Goal: Task Accomplishment & Management: Manage account settings

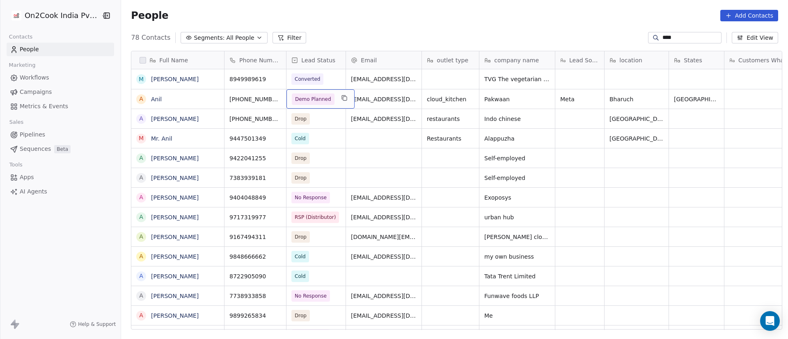
click at [322, 99] on span "Demo Planned" at bounding box center [313, 99] width 36 height 8
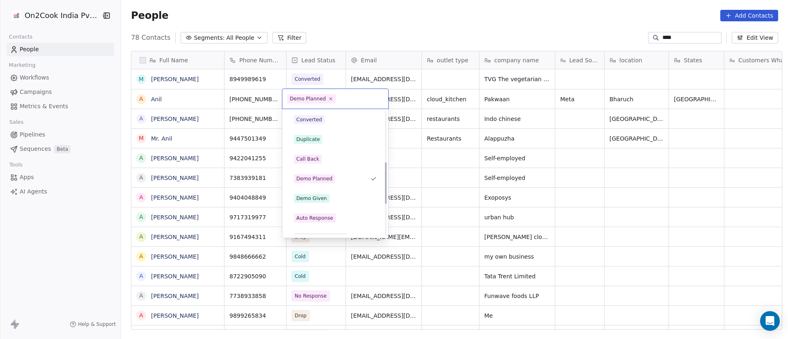
scroll to position [153, 0]
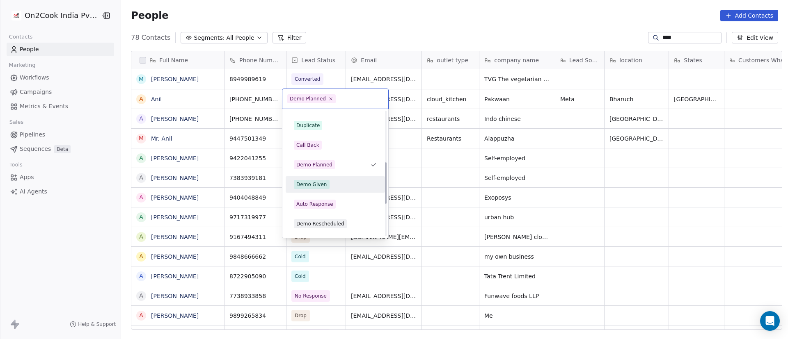
click at [335, 183] on div "Demo Given" at bounding box center [335, 184] width 83 height 9
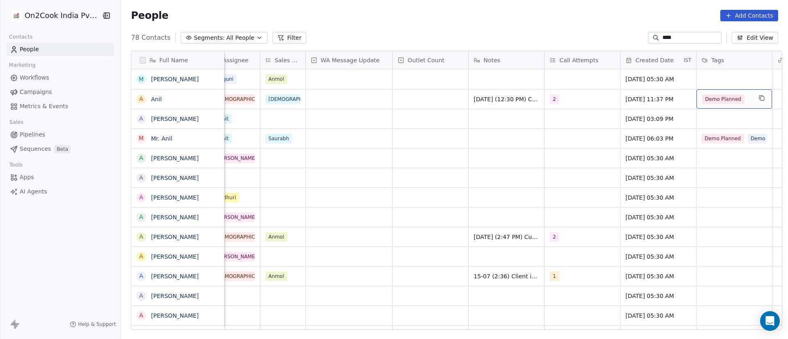
scroll to position [0, 688]
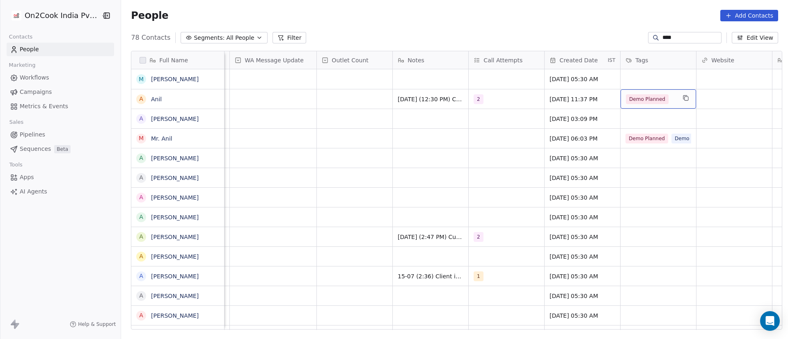
click at [669, 101] on div "Demo Planned" at bounding box center [651, 99] width 50 height 10
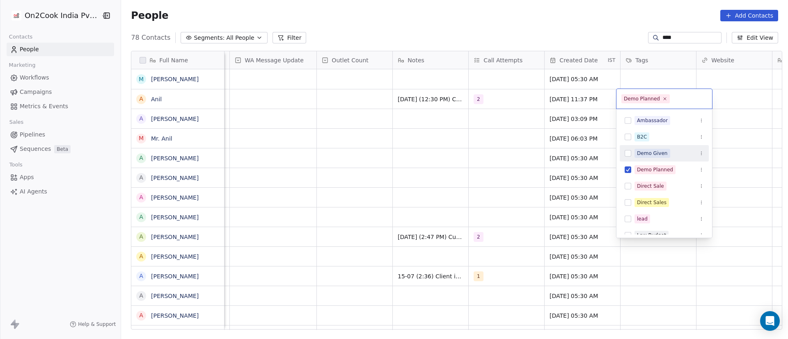
click at [672, 158] on div "Demo Given" at bounding box center [668, 153] width 69 height 9
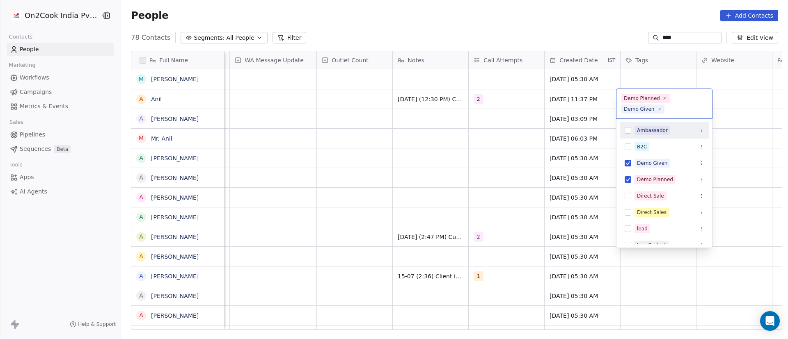
click at [743, 126] on html "On2Cook India Pvt. Ltd. Contacts People Marketing Workflows Campaigns Metrics &…" at bounding box center [394, 169] width 788 height 339
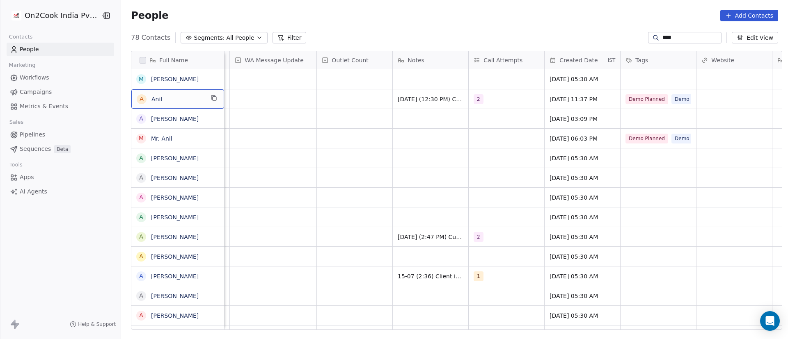
scroll to position [0, 0]
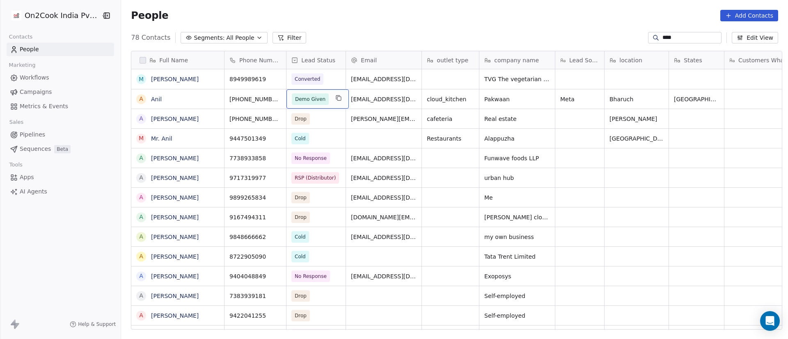
click at [327, 105] on div "Demo Given" at bounding box center [317, 98] width 62 height 19
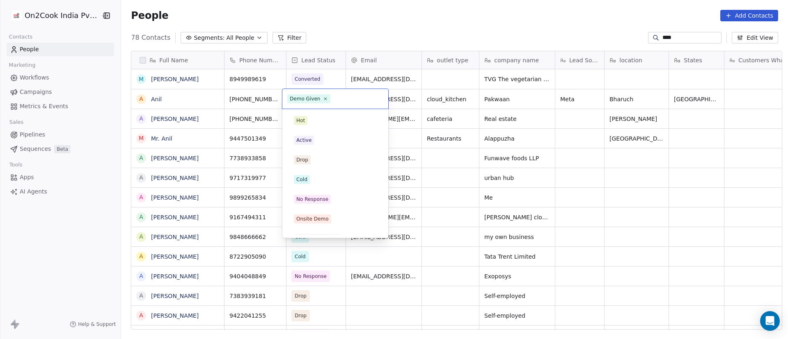
scroll to position [111, 0]
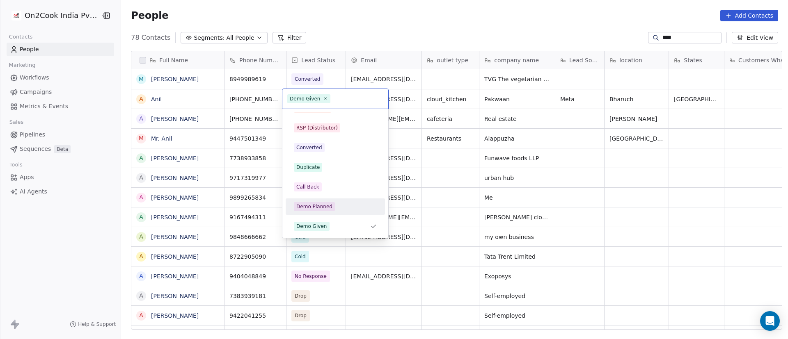
click at [338, 212] on div "Demo Planned" at bounding box center [335, 206] width 93 height 13
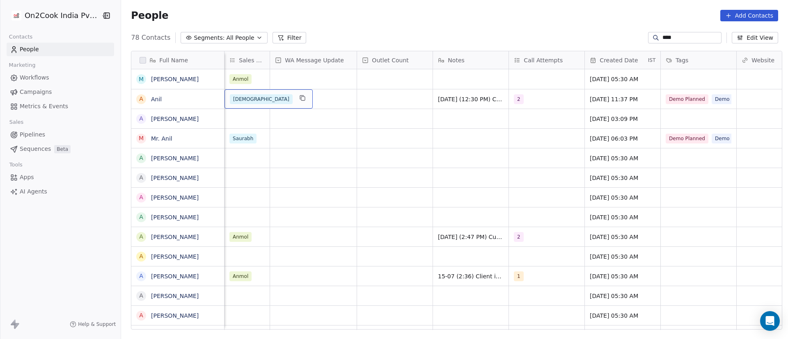
scroll to position [0, 595]
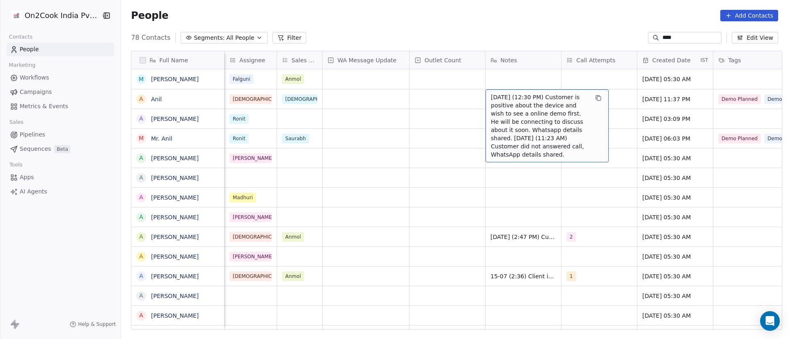
click at [491, 99] on span "7/10/2025 (12:30 PM) Customer is positive about the device and wish to see a on…" at bounding box center [540, 126] width 98 height 66
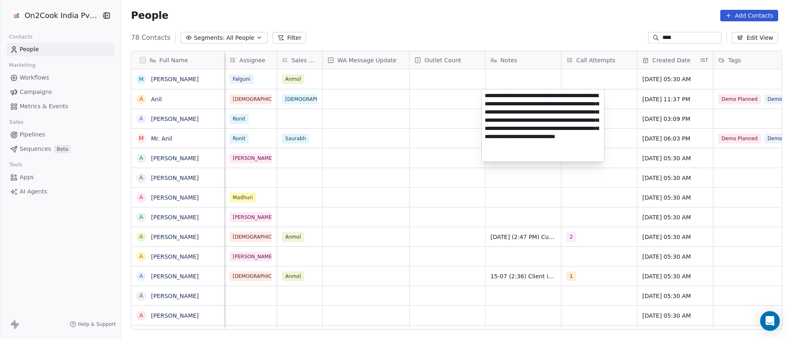
drag, startPoint x: 512, startPoint y: 96, endPoint x: 519, endPoint y: 98, distance: 7.5
click at [519, 98] on textarea "**********" at bounding box center [543, 125] width 122 height 72
click at [554, 103] on textarea "**********" at bounding box center [543, 125] width 122 height 72
drag, startPoint x: 514, startPoint y: 97, endPoint x: 592, endPoint y: 117, distance: 80.4
click at [592, 117] on textarea "**********" at bounding box center [543, 125] width 122 height 72
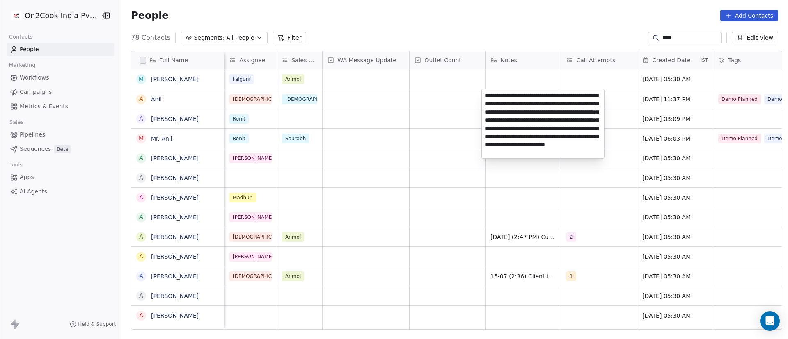
click at [577, 127] on textarea "**********" at bounding box center [543, 123] width 122 height 69
type textarea "**********"
click at [450, 102] on html "On2Cook India Pvt. Ltd. Contacts People Marketing Workflows Campaigns Metrics &…" at bounding box center [394, 169] width 788 height 339
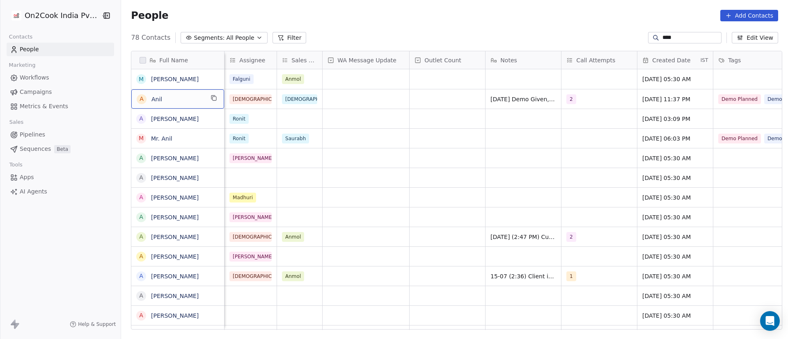
scroll to position [0, 0]
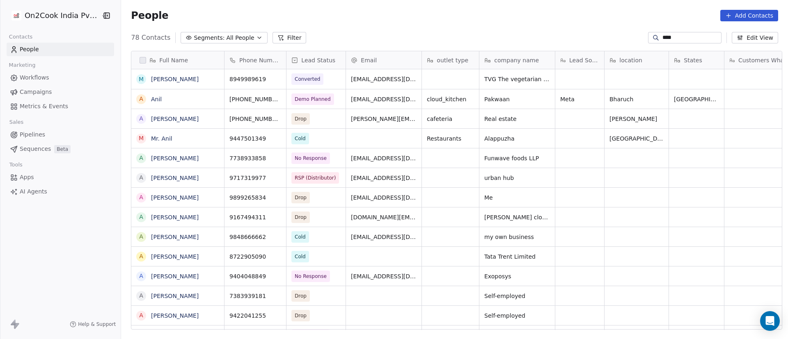
click at [676, 34] on input "****" at bounding box center [690, 38] width 57 height 8
paste input "**********"
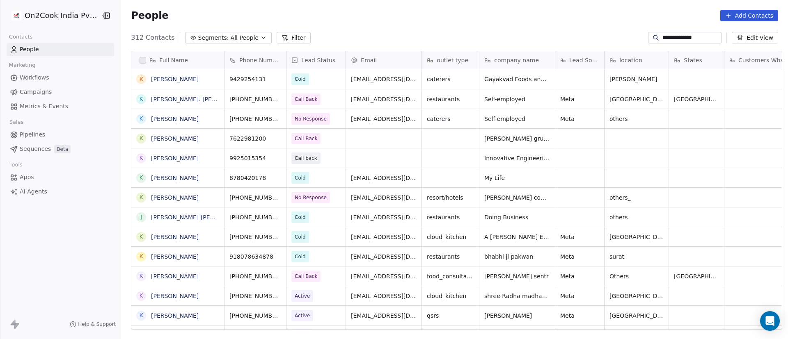
scroll to position [289, 661]
type input "**********"
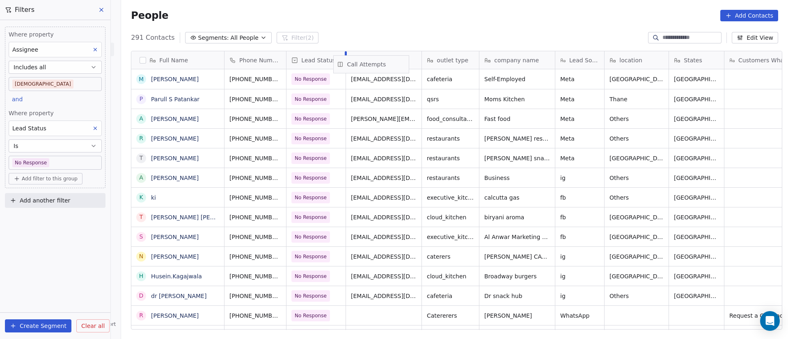
drag, startPoint x: 574, startPoint y: 61, endPoint x: 365, endPoint y: 65, distance: 209.7
click at [365, 65] on div "Full Name M [PERSON_NAME] P Parull S [PERSON_NAME] A [PERSON_NAME] Bondale T [P…" at bounding box center [456, 190] width 650 height 279
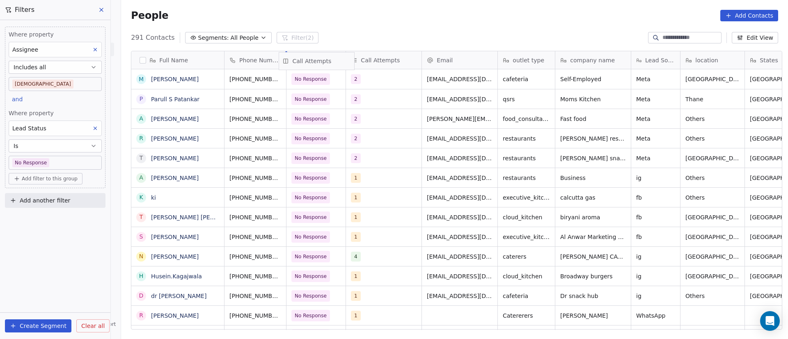
drag, startPoint x: 392, startPoint y: 62, endPoint x: 297, endPoint y: 64, distance: 95.6
click at [297, 64] on div "Full Name M [PERSON_NAME] P Parull S [PERSON_NAME] A [PERSON_NAME] Bondale T [P…" at bounding box center [456, 190] width 650 height 279
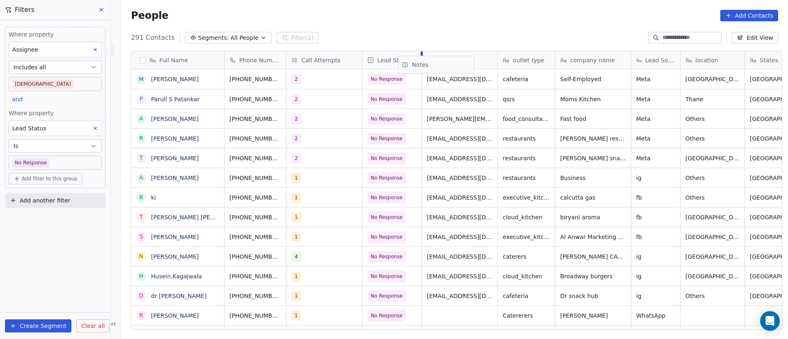
drag, startPoint x: 588, startPoint y: 60, endPoint x: 455, endPoint y: 64, distance: 133.4
click at [455, 64] on div "Full Name M [PERSON_NAME] P Parull S [PERSON_NAME] A [PERSON_NAME] Bondale T [P…" at bounding box center [456, 190] width 650 height 279
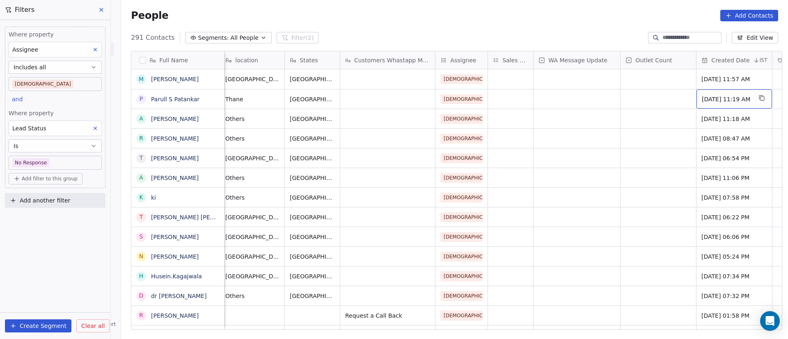
scroll to position [0, 612]
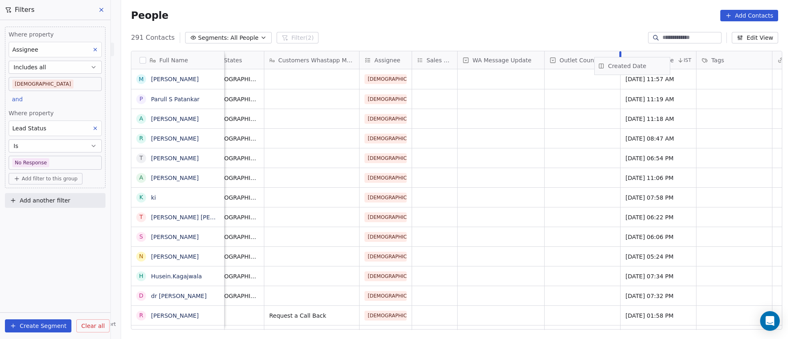
drag, startPoint x: 659, startPoint y: 62, endPoint x: 637, endPoint y: 68, distance: 22.9
click at [637, 68] on div "Full Name M [PERSON_NAME] P Parull S [PERSON_NAME] A [PERSON_NAME] Bondale T [P…" at bounding box center [456, 190] width 650 height 279
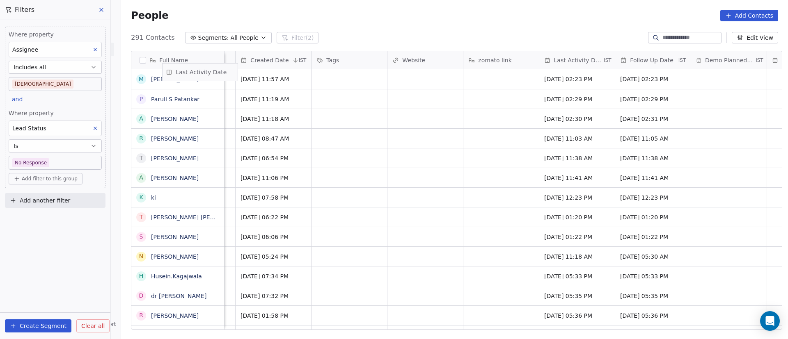
scroll to position [0, 951]
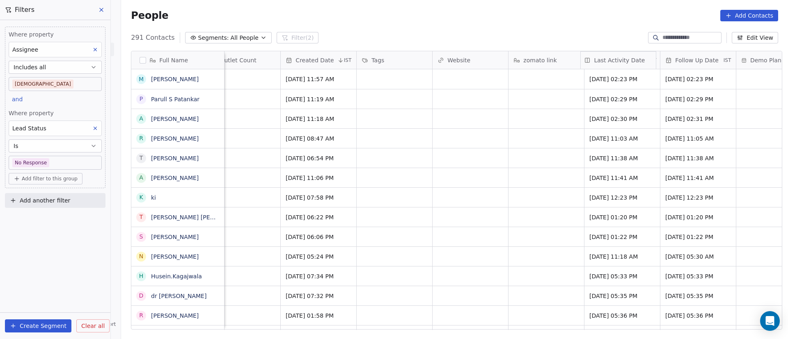
drag, startPoint x: 512, startPoint y: 57, endPoint x: 196, endPoint y: 64, distance: 316.8
click at [196, 65] on div "Full Name M [PERSON_NAME] P Parull S [PERSON_NAME] A [PERSON_NAME] Bondale T [P…" at bounding box center [456, 190] width 650 height 279
click at [196, 62] on div "Full Name" at bounding box center [176, 60] width 81 height 8
drag, startPoint x: 619, startPoint y: 59, endPoint x: 346, endPoint y: 67, distance: 272.9
click at [346, 67] on html "On2Cook India Pvt. Ltd. Contacts People Marketing Workflows Campaigns Metrics &…" at bounding box center [394, 169] width 788 height 339
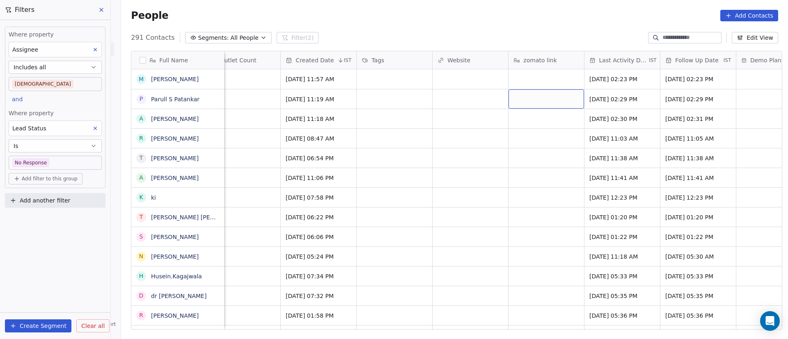
click at [554, 39] on div "291 Contacts Segments: All People Filter (2) Edit View" at bounding box center [454, 37] width 667 height 13
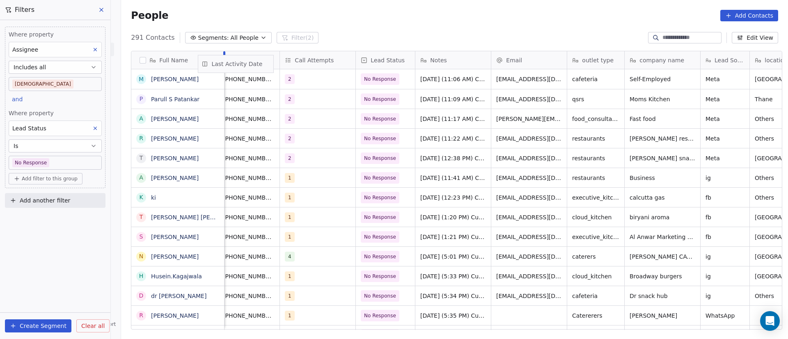
scroll to position [0, 0]
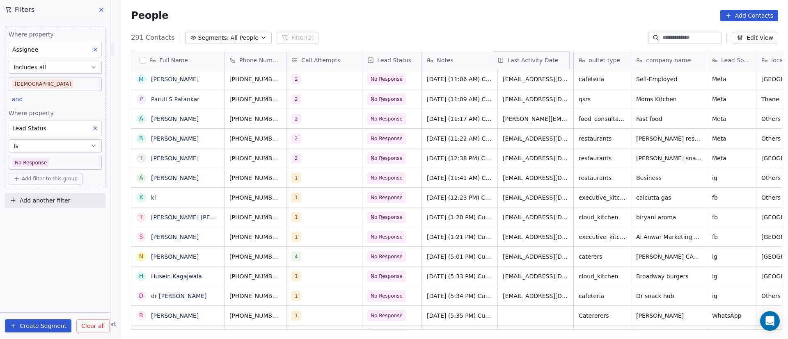
drag, startPoint x: 619, startPoint y: 59, endPoint x: 522, endPoint y: 59, distance: 96.8
click at [522, 59] on div "Full Name M [PERSON_NAME] P Parull S [PERSON_NAME] A [PERSON_NAME] Bondale T [P…" at bounding box center [456, 190] width 650 height 279
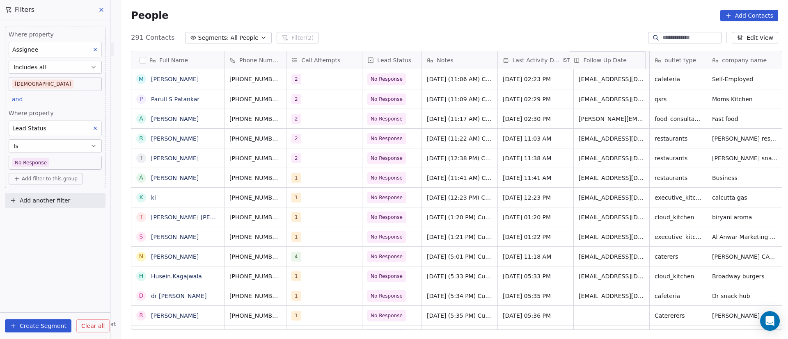
drag, startPoint x: 648, startPoint y: 59, endPoint x: 580, endPoint y: 64, distance: 67.4
click at [580, 64] on div "Full Name M [PERSON_NAME] P Parull S [PERSON_NAME] A [PERSON_NAME] Bondale T [P…" at bounding box center [456, 190] width 650 height 279
click at [583, 64] on span "Follow Up Date" at bounding box center [604, 60] width 43 height 8
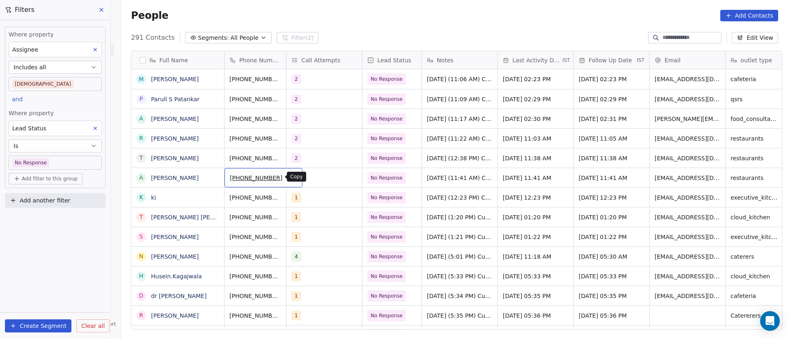
click at [289, 178] on icon "grid" at bounding box center [292, 177] width 7 height 7
click at [291, 179] on icon "grid" at bounding box center [293, 178] width 4 height 4
click at [289, 180] on icon "grid" at bounding box center [292, 177] width 7 height 7
click at [322, 180] on div "1" at bounding box center [317, 178] width 50 height 10
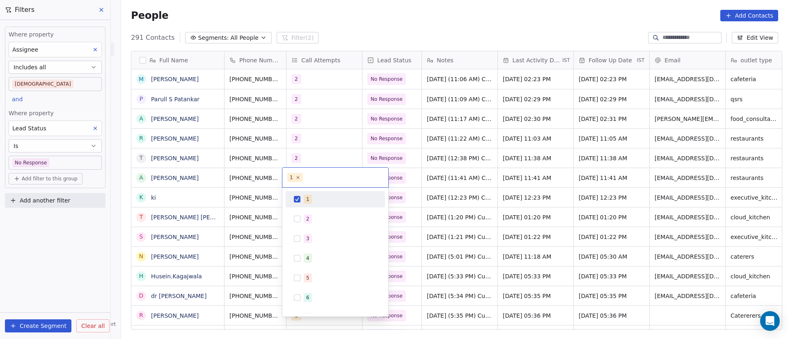
click at [305, 202] on span "1" at bounding box center [308, 199] width 8 height 9
click at [319, 212] on div "2" at bounding box center [335, 218] width 93 height 13
click at [419, 183] on html "On2Cook India Pvt. Ltd. Contacts People Marketing Workflows Campaigns Metrics &…" at bounding box center [394, 169] width 788 height 339
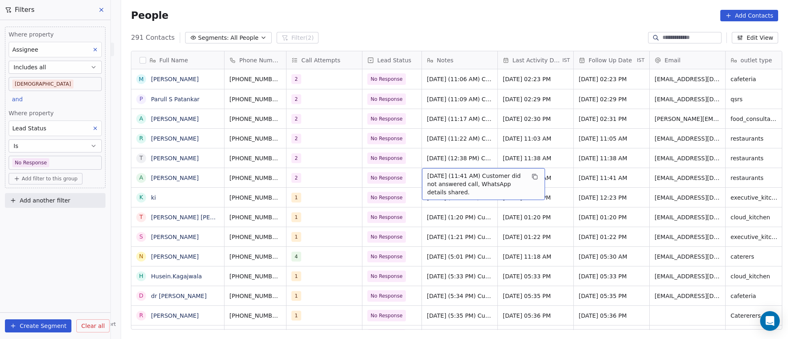
click at [446, 182] on span "[DATE] (11:41 AM) Customer did not answered call, WhatsApp details shared." at bounding box center [476, 184] width 98 height 25
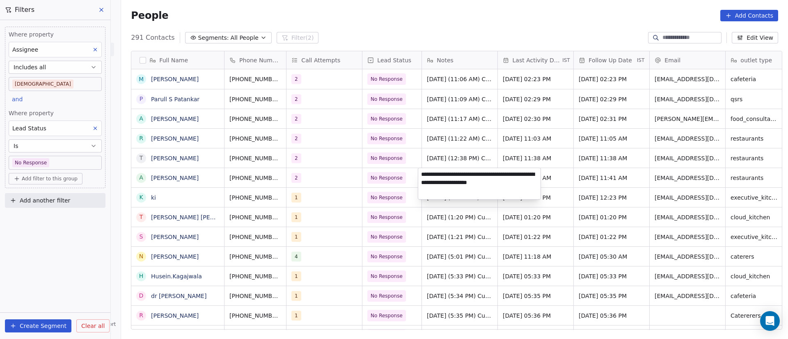
click at [420, 174] on textarea "**********" at bounding box center [479, 183] width 122 height 31
type textarea "**********"
click at [370, 220] on html "On2Cook India Pvt. Ltd. Contacts People Marketing Workflows Campaigns Metrics &…" at bounding box center [394, 169] width 788 height 339
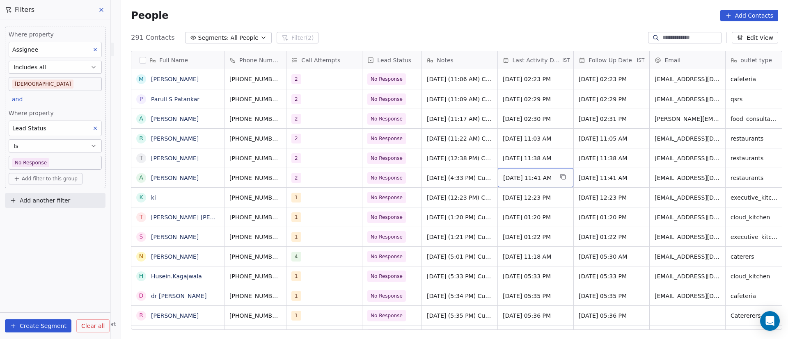
click at [527, 176] on span "[DATE] 11:41 AM" at bounding box center [528, 178] width 50 height 8
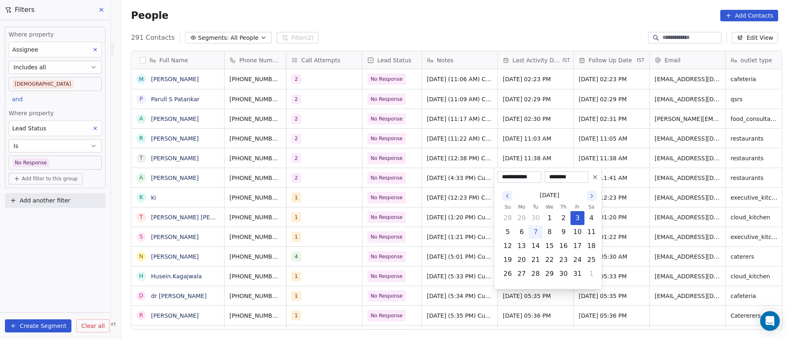
click at [535, 231] on button "7" at bounding box center [535, 232] width 13 height 13
type input "**********"
click at [456, 215] on html "On2Cook India Pvt. Ltd. Contacts People Marketing Workflows Campaigns Metrics &…" at bounding box center [394, 169] width 788 height 339
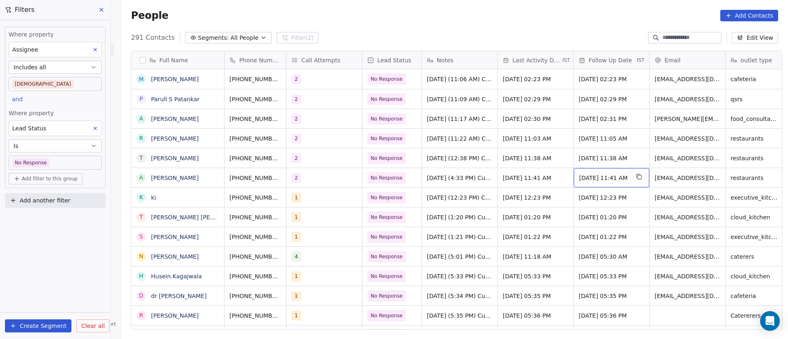
click at [583, 174] on span "[DATE] 11:41 AM" at bounding box center [604, 178] width 50 height 8
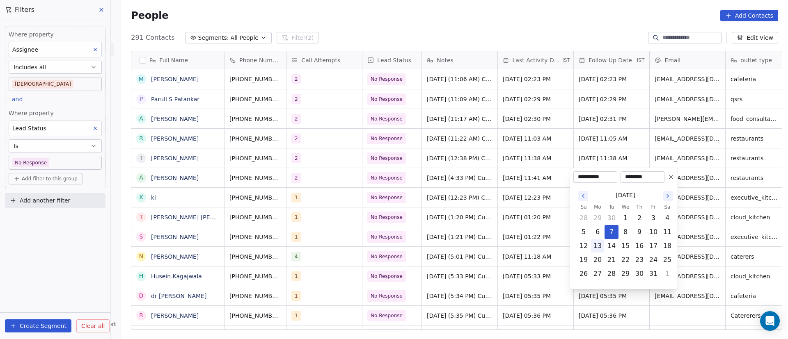
click at [595, 248] on button "13" at bounding box center [597, 246] width 13 height 13
type input "**********"
click at [495, 238] on html "On2Cook India Pvt. Ltd. Contacts People Marketing Workflows Campaigns Metrics &…" at bounding box center [394, 169] width 788 height 339
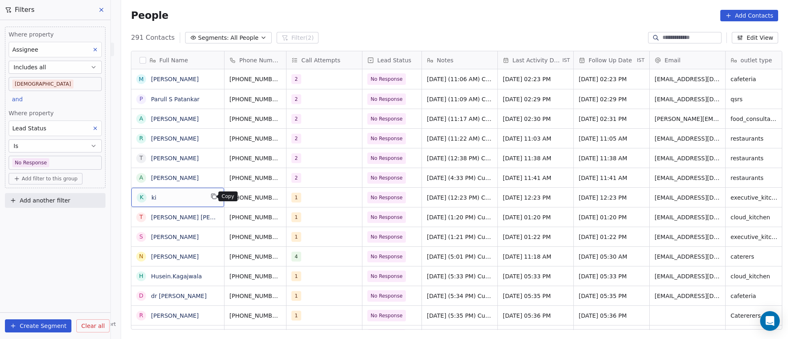
click at [213, 197] on button "grid" at bounding box center [214, 197] width 10 height 10
click at [289, 197] on icon "grid" at bounding box center [292, 196] width 7 height 7
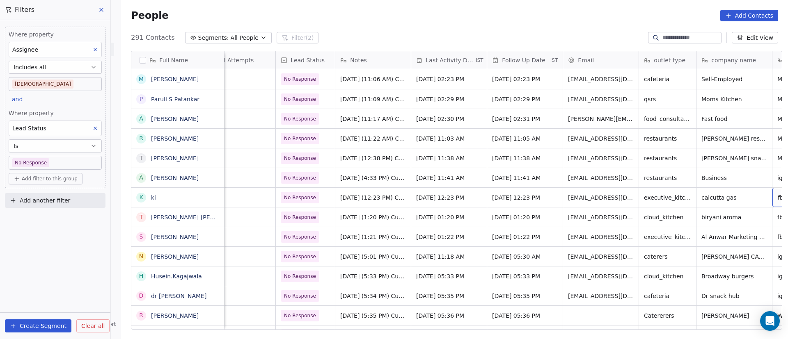
scroll to position [0, 136]
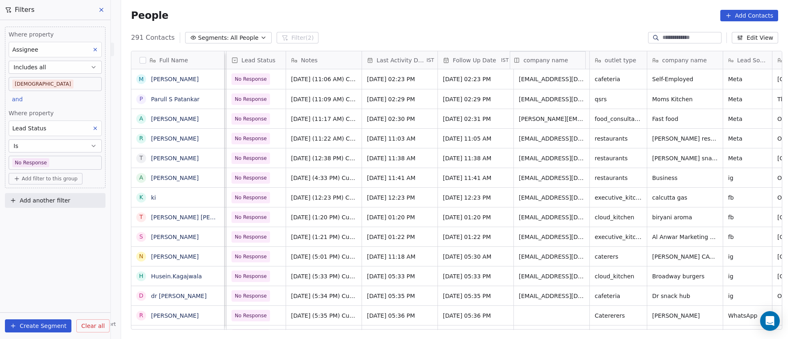
drag, startPoint x: 671, startPoint y: 59, endPoint x: 542, endPoint y: 61, distance: 128.4
click at [542, 61] on div "Full Name M [PERSON_NAME] P Parull S [PERSON_NAME] A [PERSON_NAME] Bondale T [P…" at bounding box center [456, 190] width 650 height 279
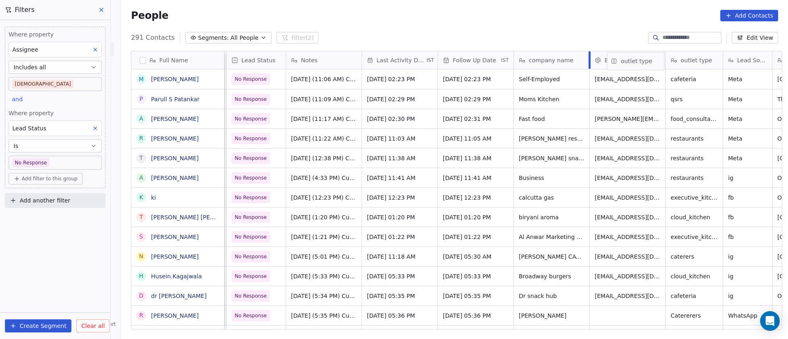
drag, startPoint x: 689, startPoint y: 61, endPoint x: 619, endPoint y: 63, distance: 69.3
click at [619, 63] on div "Full Name M [PERSON_NAME] P Parull S [PERSON_NAME] A [PERSON_NAME] Bondale T [P…" at bounding box center [456, 190] width 650 height 279
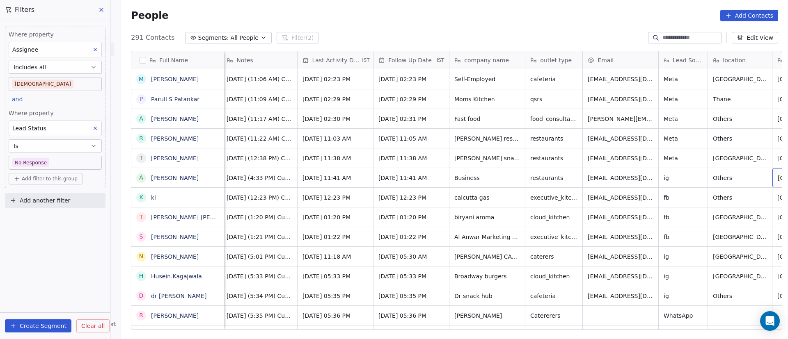
scroll to position [0, 256]
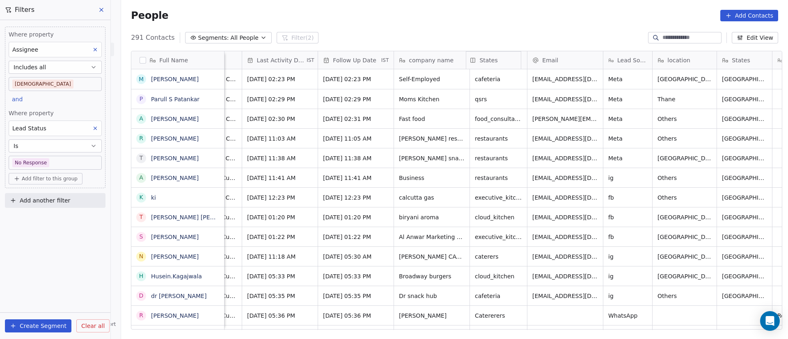
drag, startPoint x: 735, startPoint y: 58, endPoint x: 496, endPoint y: 62, distance: 238.8
click at [496, 62] on div "Full Name M [PERSON_NAME] P Parull S [PERSON_NAME] A [PERSON_NAME] Bondale T [P…" at bounding box center [456, 190] width 650 height 279
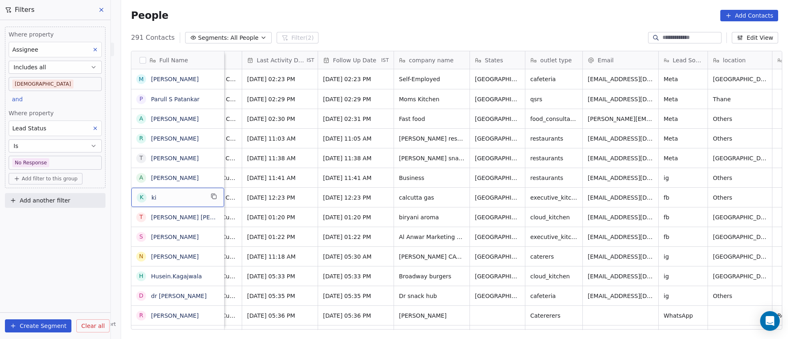
scroll to position [0, 0]
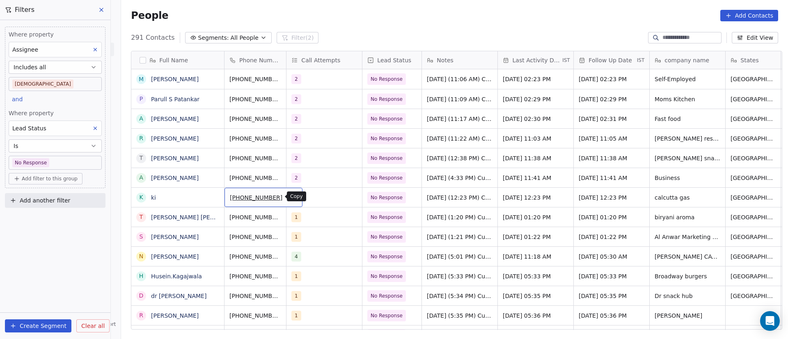
click at [288, 201] on button "grid" at bounding box center [293, 197] width 10 height 10
click at [315, 197] on div "1" at bounding box center [317, 198] width 50 height 10
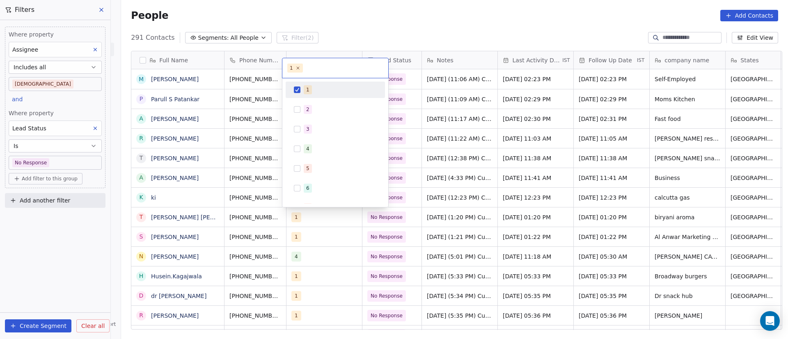
click at [318, 94] on div "1" at bounding box center [335, 89] width 93 height 13
click at [312, 107] on div "2" at bounding box center [340, 109] width 73 height 9
click at [519, 178] on html "On2Cook India Pvt. Ltd. Contacts People Marketing Workflows Campaigns Metrics &…" at bounding box center [394, 169] width 788 height 339
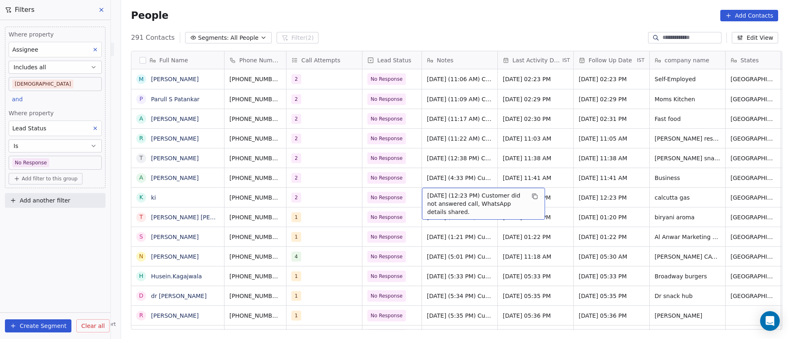
click at [433, 199] on span "[DATE] (12:23 PM) Customer did not answered call, WhatsApp details shared." at bounding box center [476, 204] width 98 height 25
click at [420, 192] on textarea "**********" at bounding box center [479, 203] width 122 height 31
paste textarea "**********"
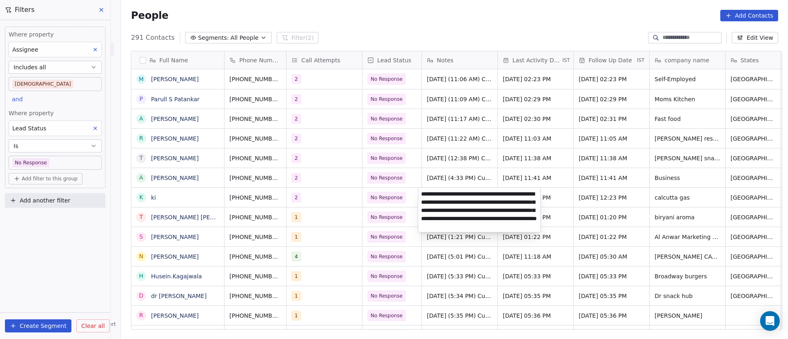
type textarea "**********"
click at [460, 278] on html "On2Cook India Pvt. Ltd. Contacts People Marketing Workflows Campaigns Metrics &…" at bounding box center [394, 169] width 788 height 339
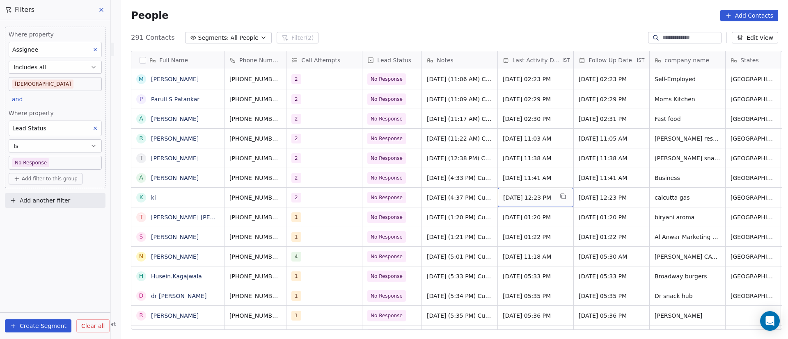
click at [533, 195] on span "[DATE] 12:23 PM" at bounding box center [528, 198] width 50 height 8
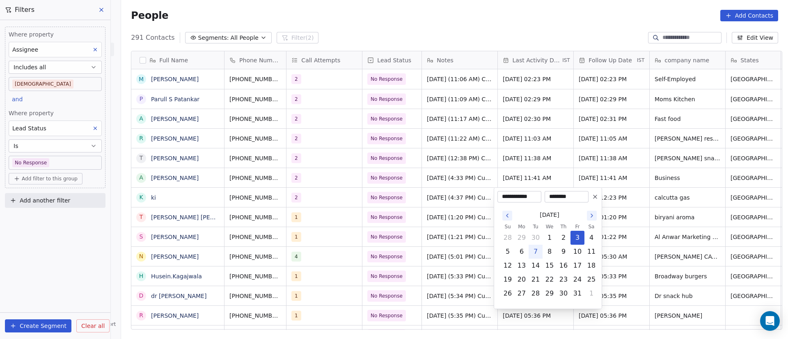
click at [537, 252] on button "7" at bounding box center [535, 251] width 13 height 13
type input "**********"
click at [747, 221] on html "On2Cook India Pvt. Ltd. Contacts People Marketing Workflows Campaigns Metrics &…" at bounding box center [394, 169] width 788 height 339
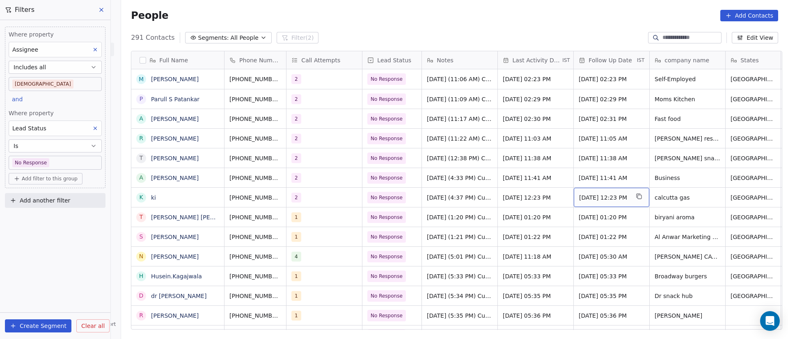
click at [601, 196] on span "[DATE] 12:23 PM" at bounding box center [604, 198] width 50 height 8
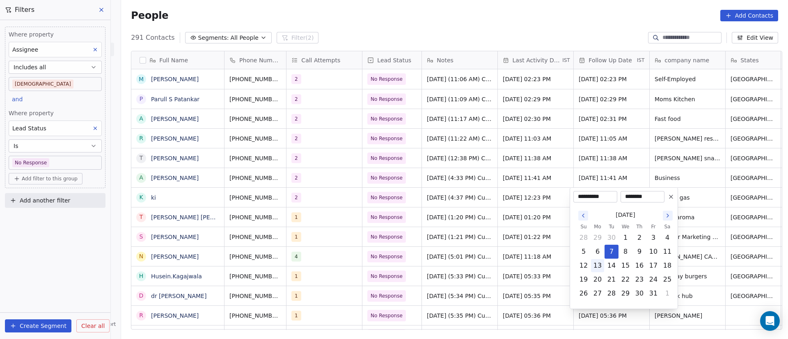
click at [594, 265] on button "13" at bounding box center [597, 265] width 13 height 13
type input "**********"
click at [491, 251] on html "On2Cook India Pvt. Ltd. Contacts People Marketing Workflows Campaigns Metrics &…" at bounding box center [394, 169] width 788 height 339
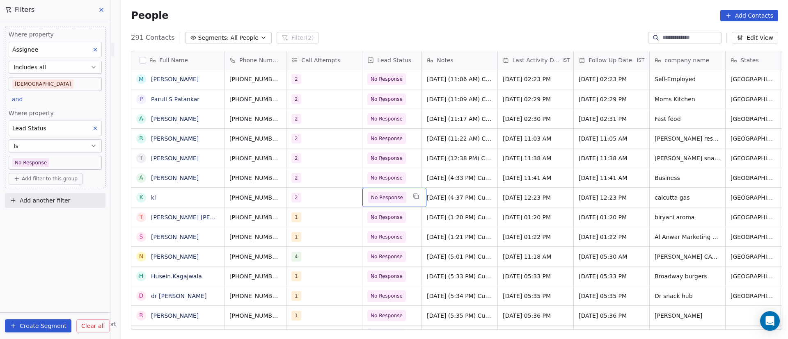
click at [393, 200] on span "No Response" at bounding box center [387, 198] width 32 height 8
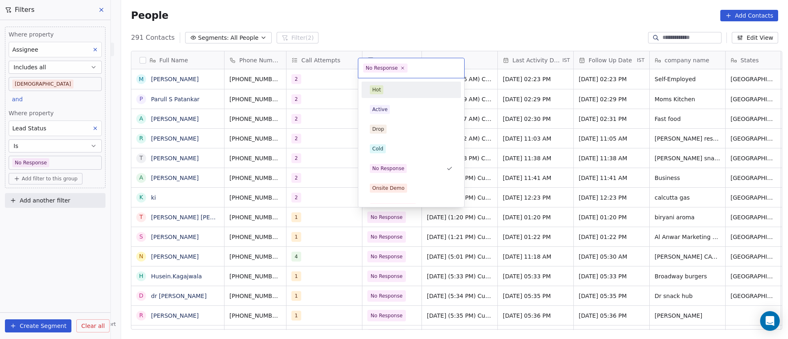
click at [402, 68] on icon at bounding box center [402, 68] width 5 height 5
click at [393, 106] on div "Active" at bounding box center [411, 109] width 83 height 9
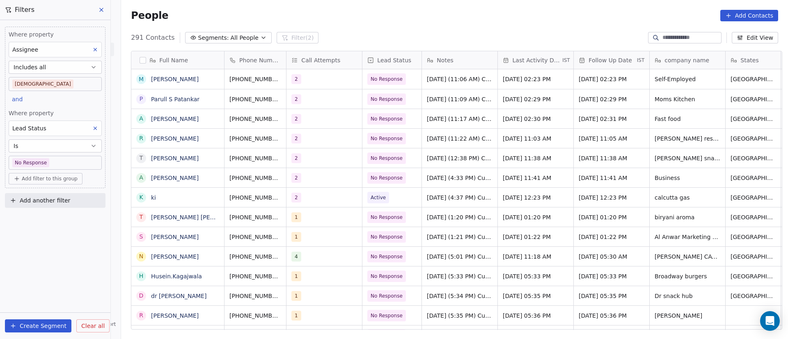
click at [363, 18] on div "People Add Contacts" at bounding box center [454, 15] width 647 height 11
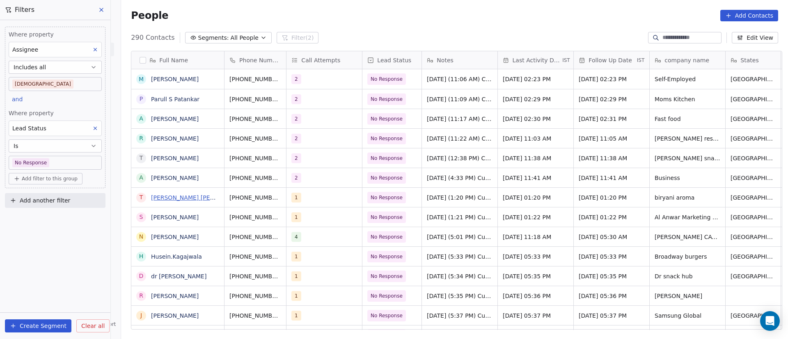
click at [201, 197] on link "[PERSON_NAME] [PERSON_NAME]" at bounding box center [199, 197] width 97 height 7
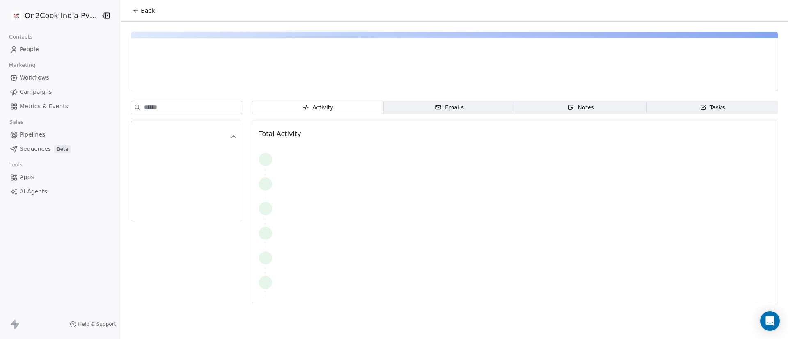
click at [212, 200] on div at bounding box center [186, 198] width 89 height 16
click at [136, 14] on button "Back" at bounding box center [144, 10] width 32 height 15
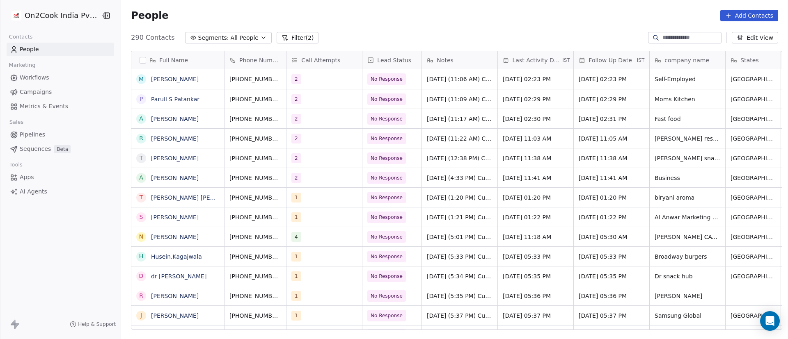
scroll to position [289, 661]
click at [239, 201] on button "grid" at bounding box center [244, 197] width 10 height 10
click at [289, 198] on icon "grid" at bounding box center [292, 196] width 7 height 7
click at [320, 199] on div "1" at bounding box center [317, 198] width 50 height 10
click at [321, 199] on div "1" at bounding box center [317, 198] width 50 height 10
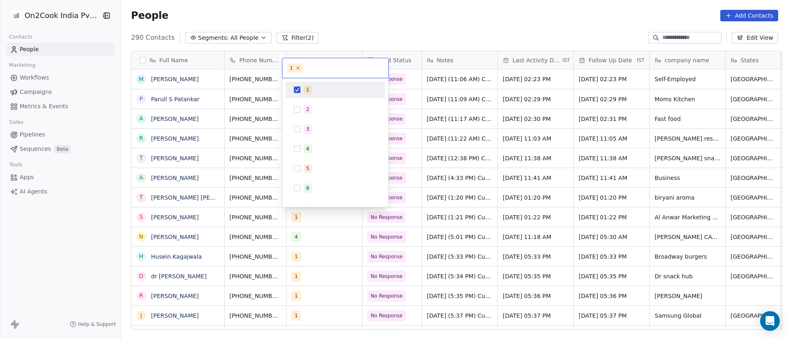
click at [312, 89] on div "1" at bounding box center [340, 89] width 73 height 9
click at [313, 108] on div "2" at bounding box center [340, 109] width 73 height 9
click at [458, 177] on html "On2Cook India Pvt. Ltd. Contacts People Marketing Workflows Campaigns Metrics &…" at bounding box center [394, 169] width 788 height 339
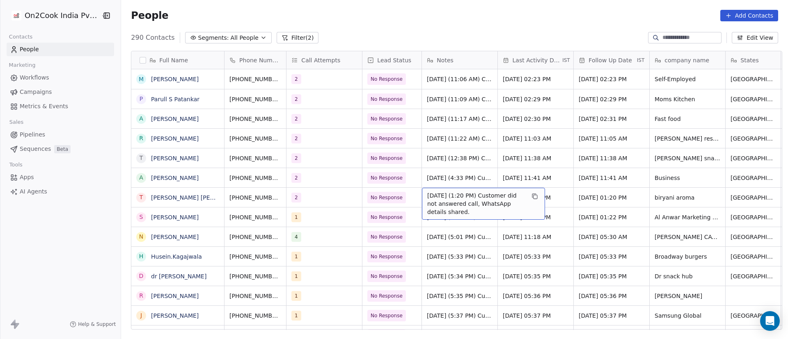
click at [429, 199] on span "[DATE] (1:20 PM) Customer did not answered call, WhatsApp details shared." at bounding box center [476, 204] width 98 height 25
click at [420, 196] on textarea "**********" at bounding box center [479, 203] width 122 height 31
paste textarea "**********"
type textarea "**********"
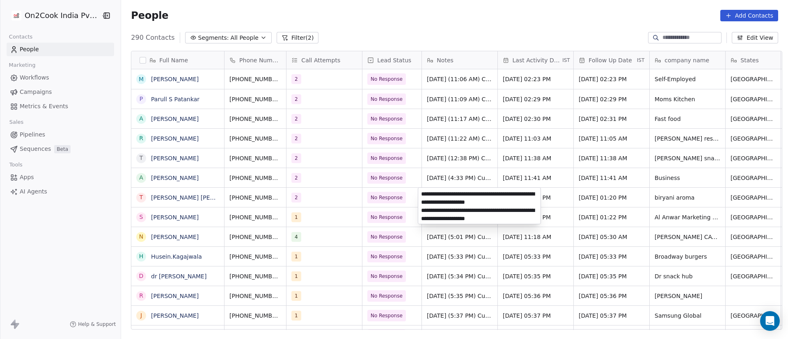
click at [555, 279] on html "On2Cook India Pvt. Ltd. Contacts People Marketing Workflows Campaigns Metrics &…" at bounding box center [394, 169] width 788 height 339
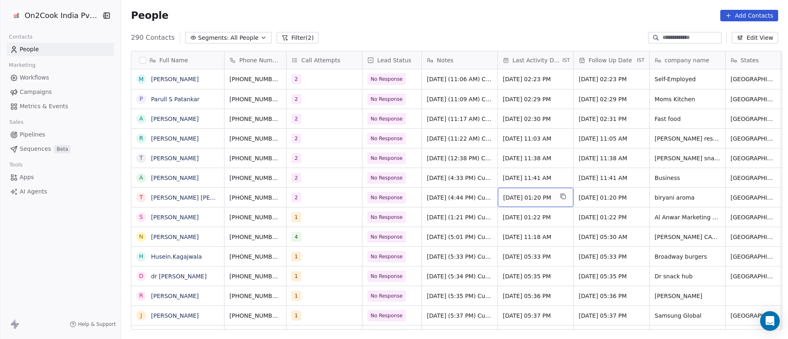
click at [516, 197] on span "[DATE] 01:20 PM" at bounding box center [528, 198] width 50 height 8
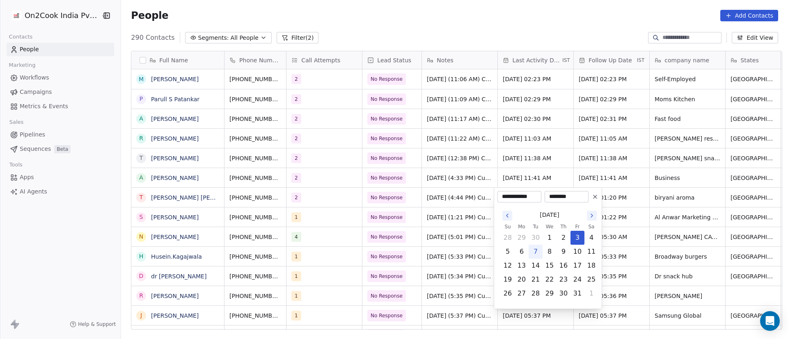
click at [539, 251] on button "7" at bounding box center [535, 251] width 13 height 13
type input "**********"
click at [700, 233] on html "On2Cook India Pvt. Ltd. Contacts People Marketing Workflows Campaigns Metrics &…" at bounding box center [394, 169] width 788 height 339
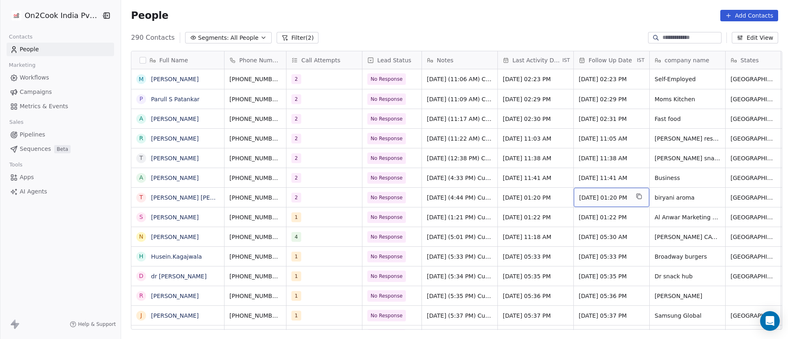
click at [596, 197] on span "[DATE] 01:20 PM" at bounding box center [604, 198] width 50 height 8
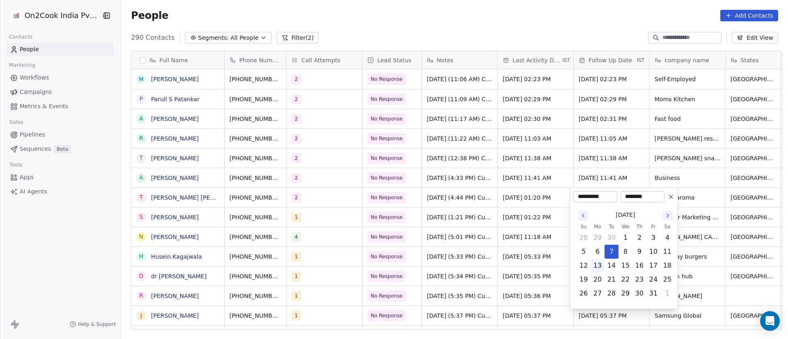
click at [598, 265] on button "13" at bounding box center [597, 265] width 13 height 13
type input "**********"
click at [455, 270] on html "On2Cook India Pvt. Ltd. Contacts People Marketing Workflows Campaigns Metrics &…" at bounding box center [394, 169] width 788 height 339
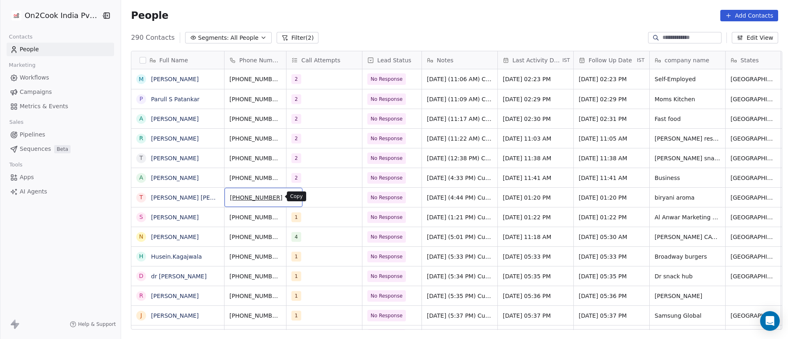
click at [289, 197] on icon "grid" at bounding box center [292, 196] width 7 height 7
click at [608, 199] on span "[DATE] 01:20 PM" at bounding box center [604, 198] width 50 height 8
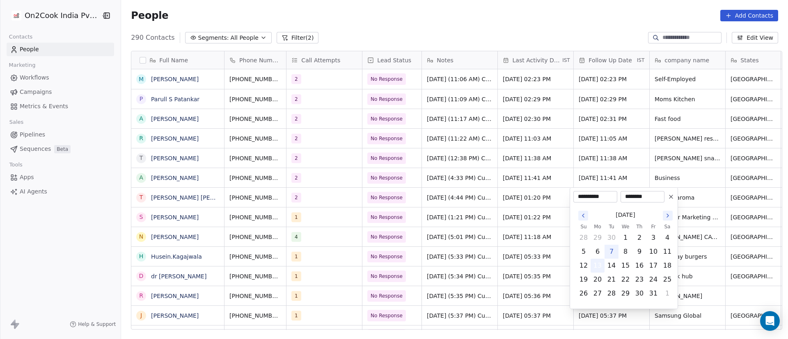
click at [596, 263] on button "13" at bounding box center [597, 265] width 13 height 13
click at [345, 242] on html "On2Cook India Pvt. Ltd. Contacts People Marketing Workflows Campaigns Metrics &…" at bounding box center [394, 169] width 788 height 339
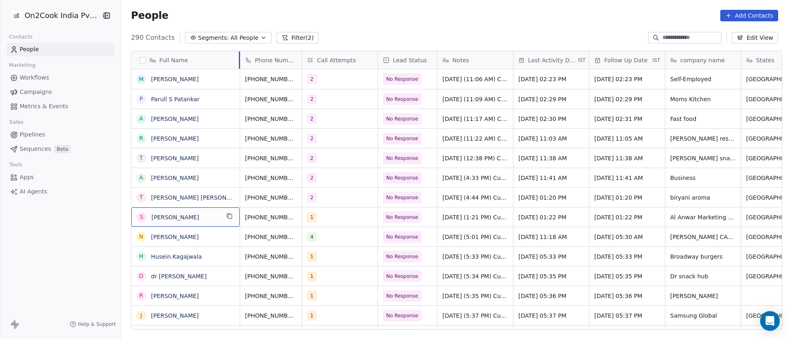
drag, startPoint x: 219, startPoint y: 59, endPoint x: 235, endPoint y: 66, distance: 16.9
click at [239, 66] on div at bounding box center [240, 60] width 2 height 18
click at [227, 217] on icon "grid" at bounding box center [229, 216] width 7 height 7
click at [306, 218] on icon "grid" at bounding box center [308, 217] width 4 height 4
click at [303, 219] on button "grid" at bounding box center [308, 216] width 10 height 10
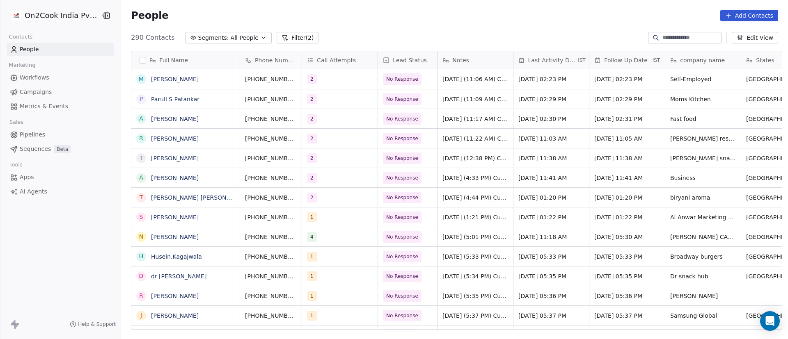
click at [222, 227] on div "N [PERSON_NAME]" at bounding box center [185, 237] width 109 height 20
click at [334, 217] on div "1" at bounding box center [332, 217] width 50 height 10
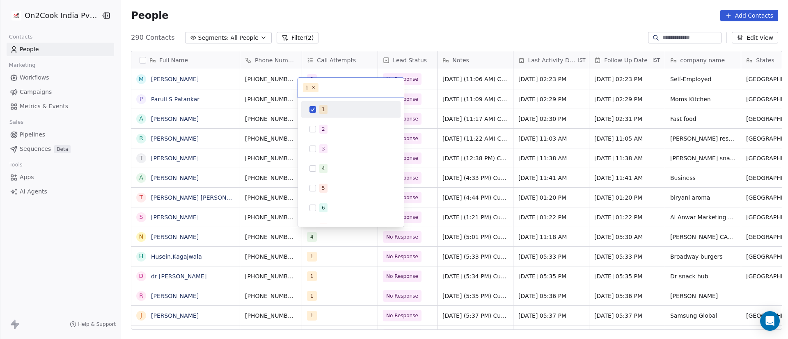
click at [320, 106] on span "1" at bounding box center [323, 109] width 8 height 9
click at [318, 124] on div "2" at bounding box center [350, 129] width 93 height 13
click at [567, 200] on html "On2Cook India Pvt. Ltd. Contacts People Marketing Workflows Campaigns Metrics &…" at bounding box center [394, 169] width 788 height 339
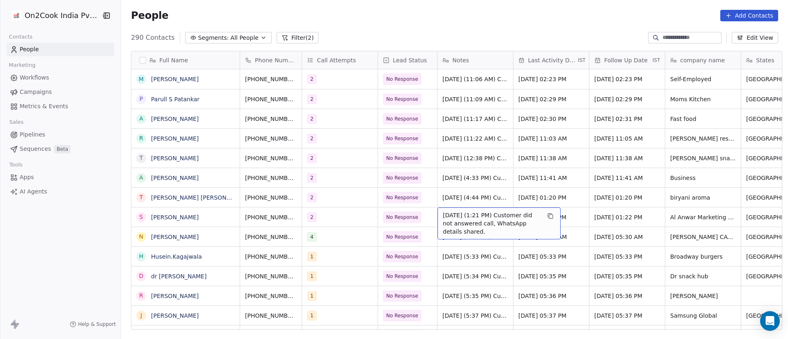
click at [482, 222] on span "[DATE] (1:21 PM) Customer did not answered call, WhatsApp details shared." at bounding box center [492, 223] width 98 height 25
click at [436, 215] on textarea "**********" at bounding box center [495, 223] width 122 height 31
paste textarea "**********"
type textarea "**********"
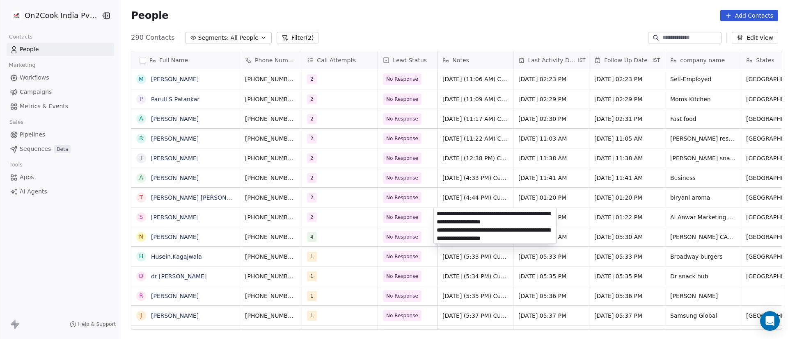
click at [497, 293] on html "On2Cook India Pvt. Ltd. Contacts People Marketing Workflows Campaigns Metrics &…" at bounding box center [394, 169] width 788 height 339
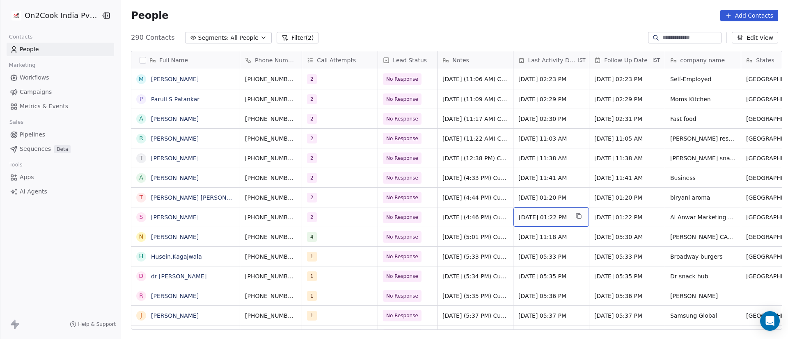
click at [555, 217] on span "[DATE] 01:22 PM" at bounding box center [544, 217] width 50 height 8
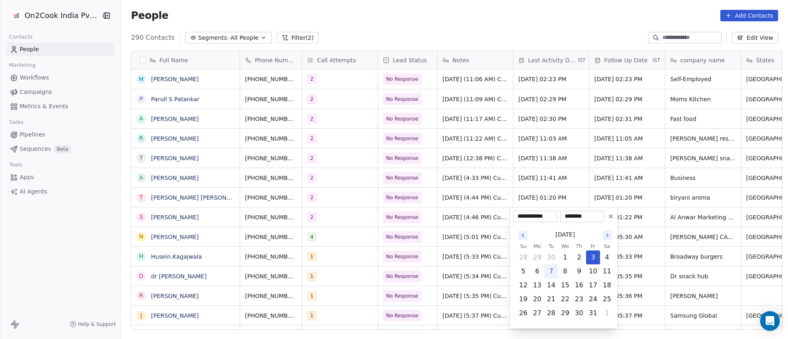
click at [551, 272] on button "7" at bounding box center [550, 271] width 13 height 13
type input "**********"
click at [584, 176] on html "On2Cook India Pvt. Ltd. Contacts People Marketing Workflows Campaigns Metrics &…" at bounding box center [394, 169] width 788 height 339
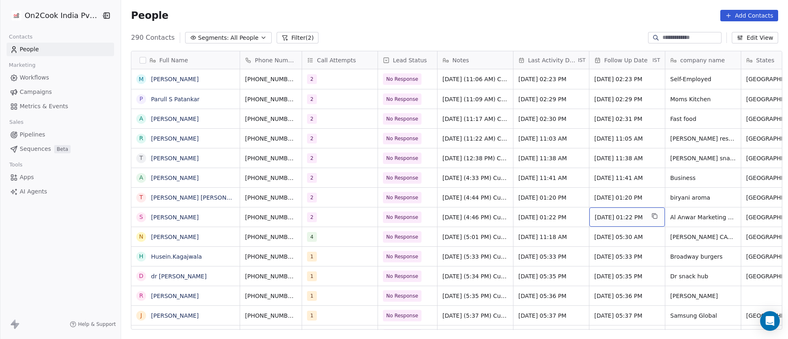
click at [598, 216] on span "[DATE] 01:22 PM" at bounding box center [619, 217] width 50 height 8
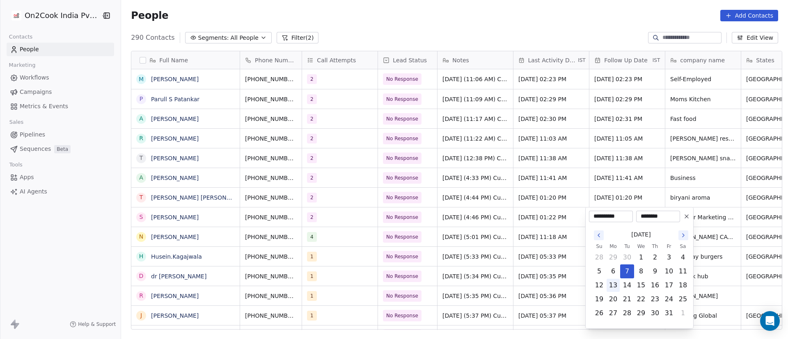
click at [612, 285] on button "13" at bounding box center [612, 285] width 13 height 13
type input "**********"
click at [503, 261] on html "On2Cook India Pvt. Ltd. Contacts People Marketing Workflows Campaigns Metrics &…" at bounding box center [394, 169] width 788 height 339
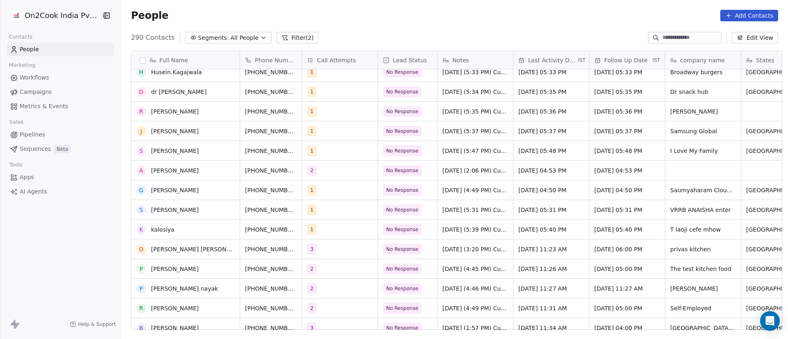
scroll to position [123, 0]
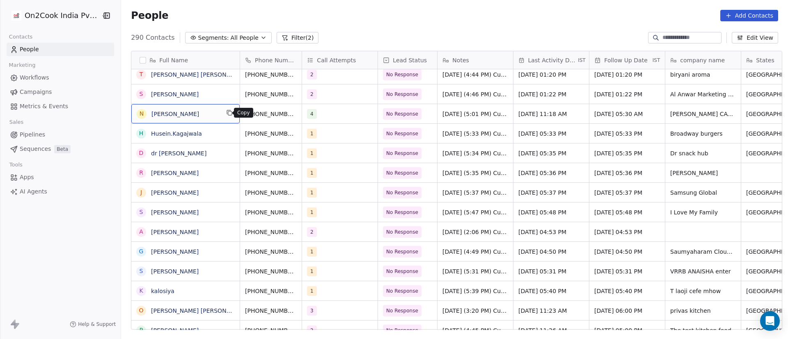
click at [228, 112] on icon "grid" at bounding box center [230, 114] width 4 height 4
click at [305, 114] on icon "grid" at bounding box center [308, 113] width 7 height 7
click at [305, 116] on icon "grid" at bounding box center [308, 113] width 7 height 7
click at [338, 114] on div "4" at bounding box center [332, 114] width 50 height 10
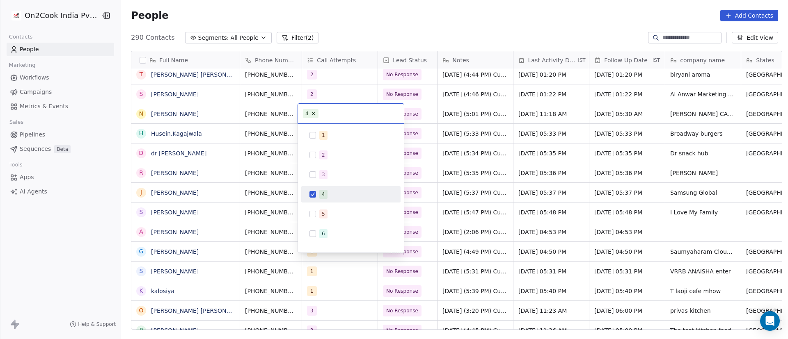
click at [318, 197] on div "4" at bounding box center [350, 194] width 93 height 13
click at [324, 215] on div "5" at bounding box center [323, 213] width 3 height 7
click at [576, 175] on html "On2Cook India Pvt. Ltd. Contacts People Marketing Workflows Campaigns Metrics &…" at bounding box center [394, 169] width 788 height 339
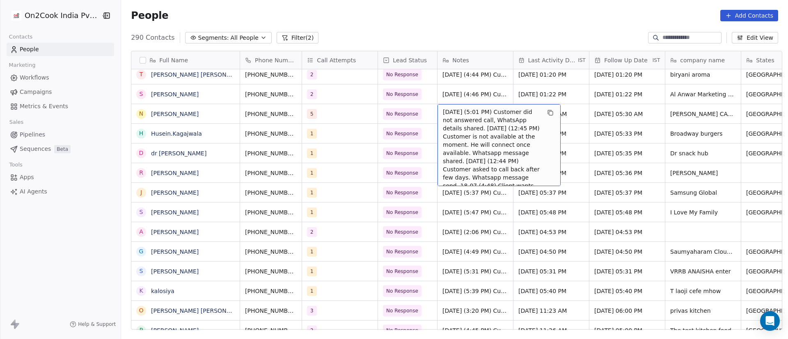
click at [443, 117] on span "[DATE] (5:01 PM) Customer did not answered call, WhatsApp details shared. [DATE…" at bounding box center [492, 153] width 98 height 90
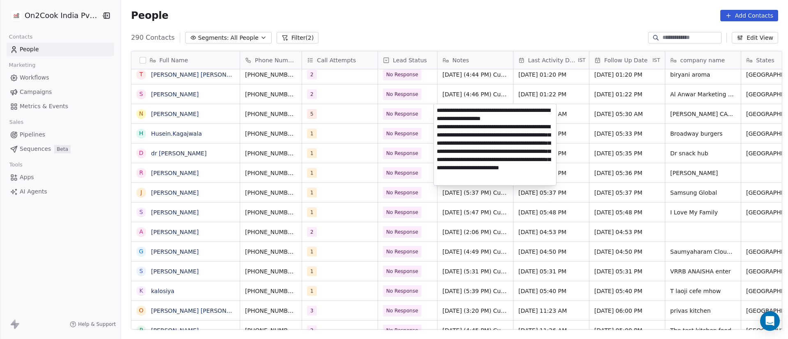
scroll to position [0, 0]
click at [439, 110] on textarea "**********" at bounding box center [495, 144] width 122 height 81
paste textarea "**********"
type textarea "**********"
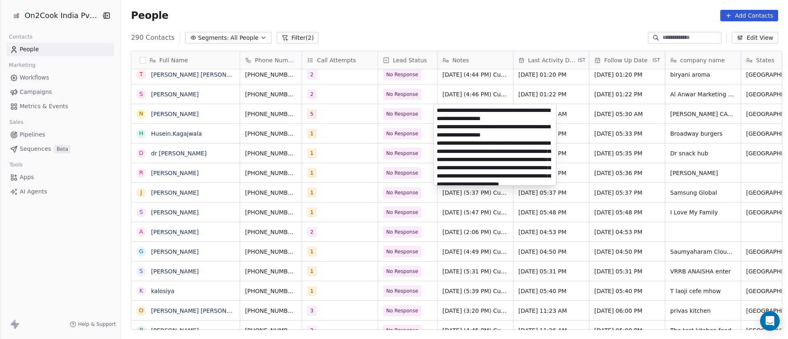
click at [760, 188] on html "On2Cook India Pvt. Ltd. Contacts People Marketing Workflows Campaigns Metrics &…" at bounding box center [394, 169] width 788 height 339
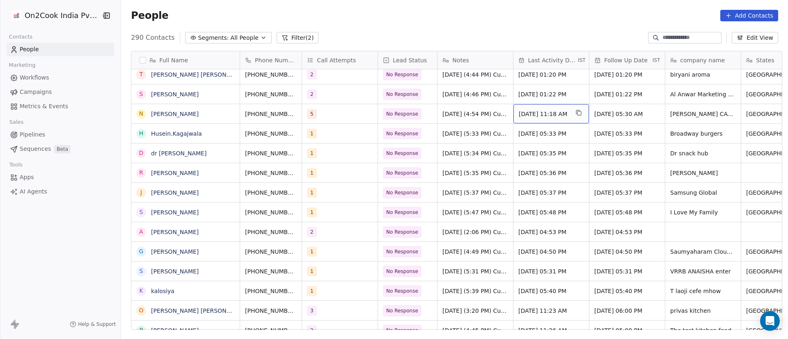
click at [544, 117] on span "[DATE] 11:18 AM" at bounding box center [544, 114] width 50 height 8
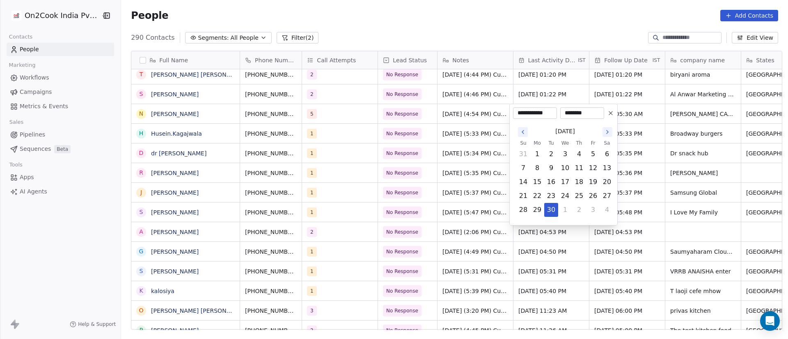
click at [612, 136] on button "Go to the Next Month" at bounding box center [607, 132] width 10 height 10
click at [553, 166] on button "7" at bounding box center [550, 168] width 13 height 13
type input "**********"
click at [658, 149] on html "On2Cook India Pvt. Ltd. Contacts People Marketing Workflows Campaigns Metrics &…" at bounding box center [394, 169] width 788 height 339
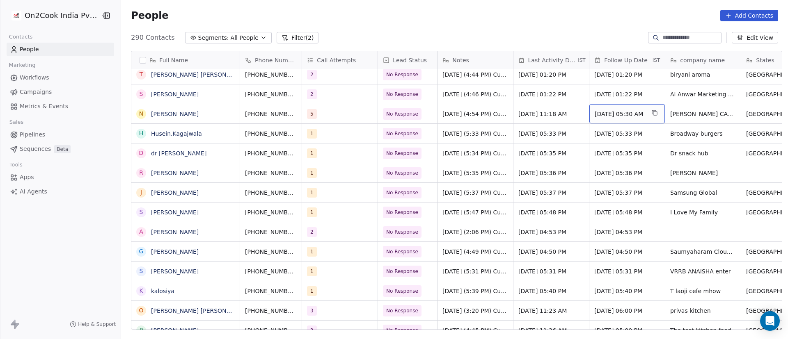
click at [626, 117] on span "[DATE] 05:30 AM" at bounding box center [619, 114] width 50 height 8
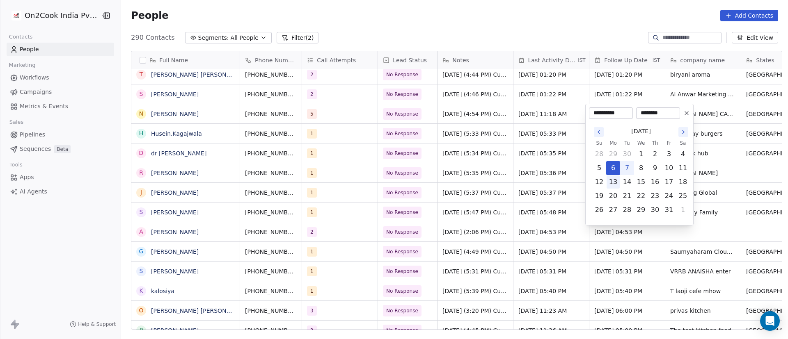
click at [613, 184] on button "13" at bounding box center [612, 182] width 13 height 13
type input "**********"
click at [726, 136] on html "On2Cook India Pvt. Ltd. Contacts People Marketing Workflows Campaigns Metrics &…" at bounding box center [394, 169] width 788 height 339
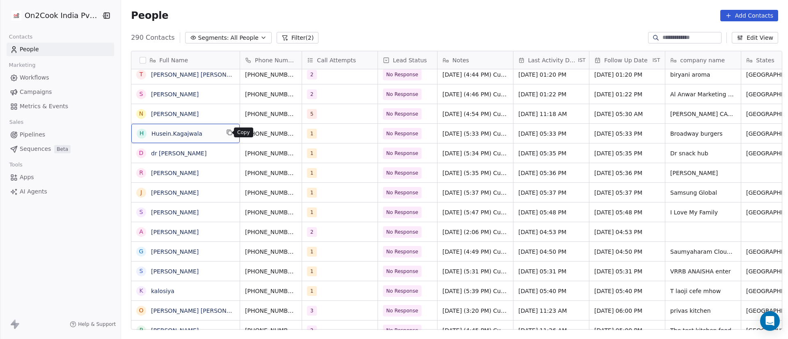
click at [229, 134] on button "grid" at bounding box center [229, 133] width 10 height 10
click at [303, 137] on button "grid" at bounding box center [308, 133] width 10 height 10
click at [342, 135] on div "1" at bounding box center [332, 134] width 50 height 10
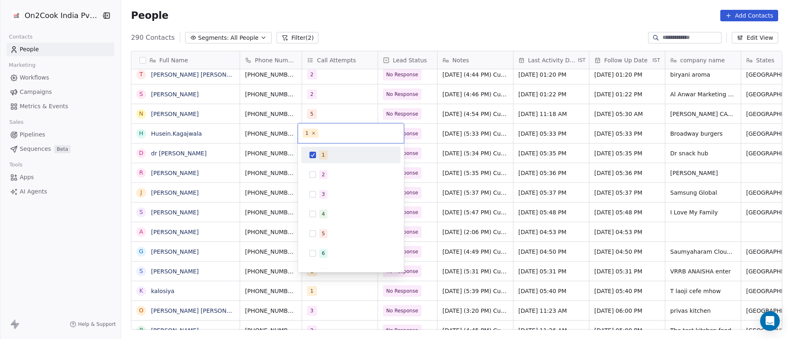
click at [327, 150] on div "1" at bounding box center [350, 155] width 93 height 13
click at [325, 167] on div "2" at bounding box center [350, 175] width 99 height 16
click at [505, 162] on html "On2Cook India Pvt. Ltd. Contacts People Marketing Workflows Campaigns Metrics &…" at bounding box center [394, 169] width 788 height 339
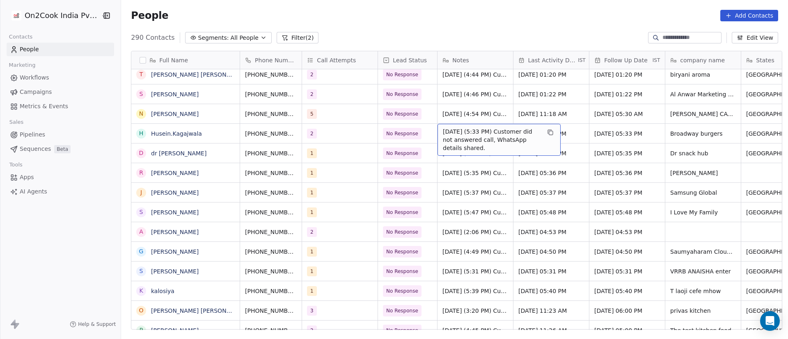
click at [463, 135] on span "[DATE] (5:33 PM) Customer did not answered call, WhatsApp details shared." at bounding box center [492, 140] width 98 height 25
drag, startPoint x: 437, startPoint y: 133, endPoint x: 443, endPoint y: 140, distance: 9.1
click at [438, 133] on textarea "**********" at bounding box center [495, 139] width 122 height 31
paste textarea "**********"
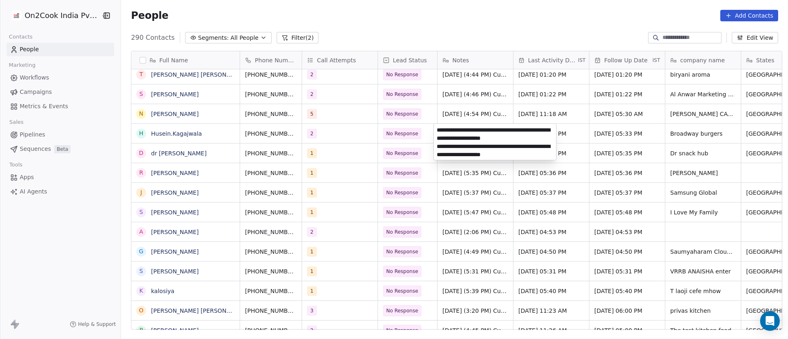
type textarea "**********"
